Goal: Navigation & Orientation: Find specific page/section

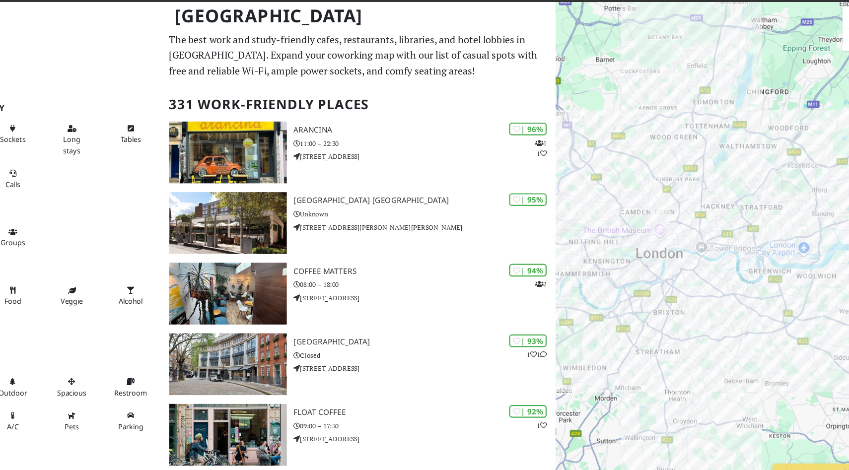
drag, startPoint x: 687, startPoint y: 219, endPoint x: 798, endPoint y: 176, distance: 119.5
click at [798, 176] on div "To navigate, press the arrow keys." at bounding box center [707, 260] width 283 height 470
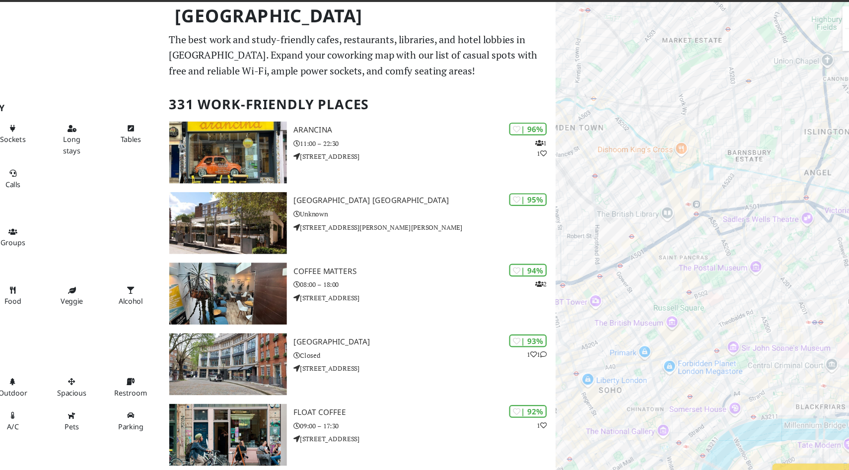
drag, startPoint x: 715, startPoint y: 260, endPoint x: 713, endPoint y: 111, distance: 149.0
click at [714, 111] on div "To navigate, press the arrow keys." at bounding box center [707, 260] width 283 height 470
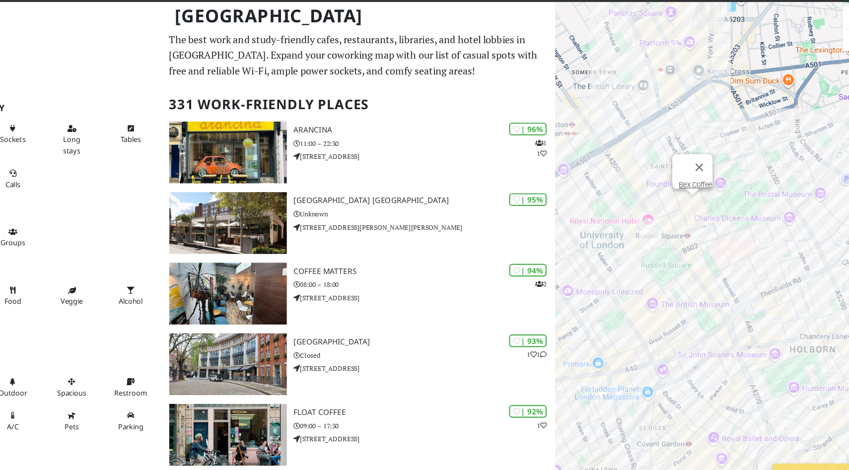
click at [687, 208] on div "To navigate, press the arrow keys. Bex Coffee" at bounding box center [707, 260] width 283 height 470
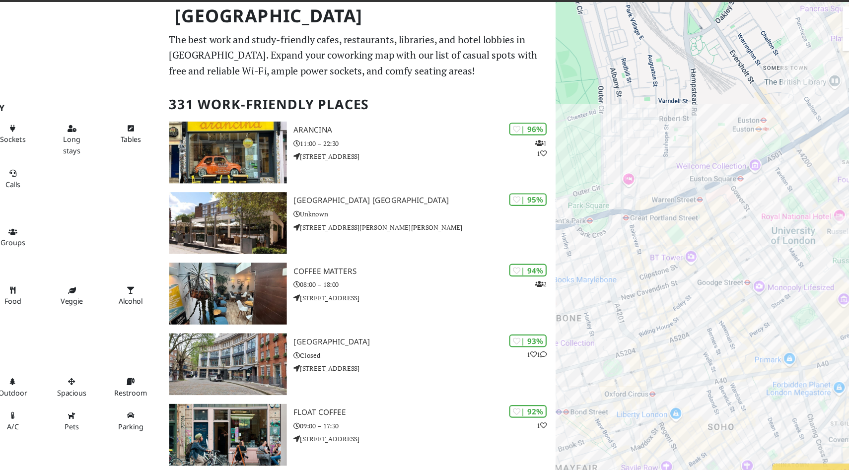
drag, startPoint x: 716, startPoint y: 236, endPoint x: 615, endPoint y: 220, distance: 102.6
click at [615, 220] on div "To navigate, press the arrow keys. Bex Coffee" at bounding box center [707, 260] width 283 height 470
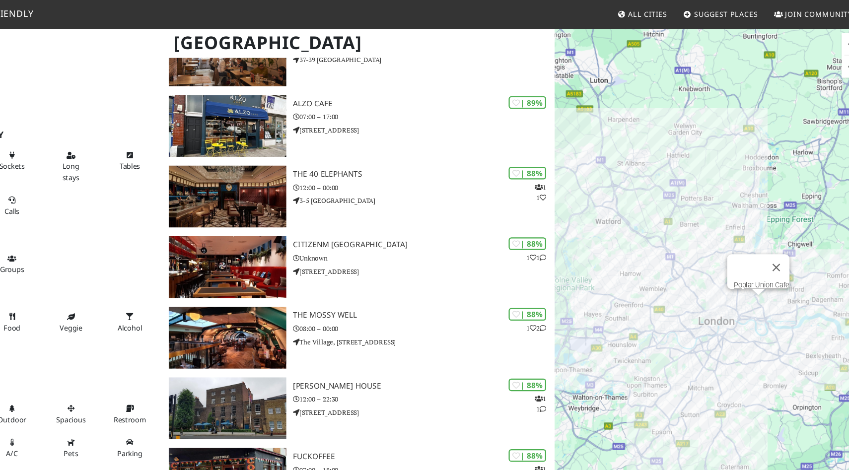
scroll to position [705, 0]
